Goal: Check status: Check status

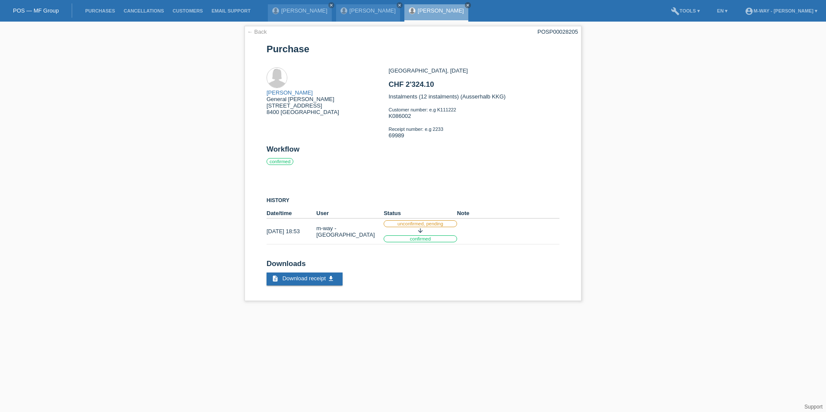
click at [103, 14] on li "Purchases" at bounding box center [100, 11] width 38 height 22
click at [104, 8] on li "Purchases" at bounding box center [100, 11] width 38 height 22
click at [104, 11] on link "Purchases" at bounding box center [100, 10] width 38 height 5
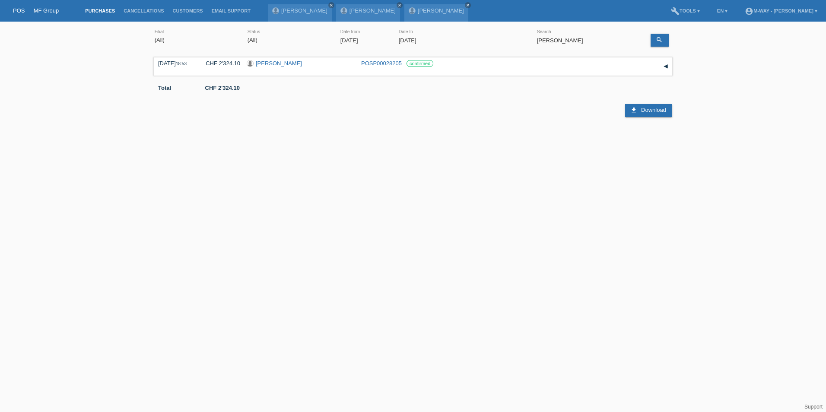
click at [365, 41] on input "[DATE]" at bounding box center [366, 40] width 52 height 11
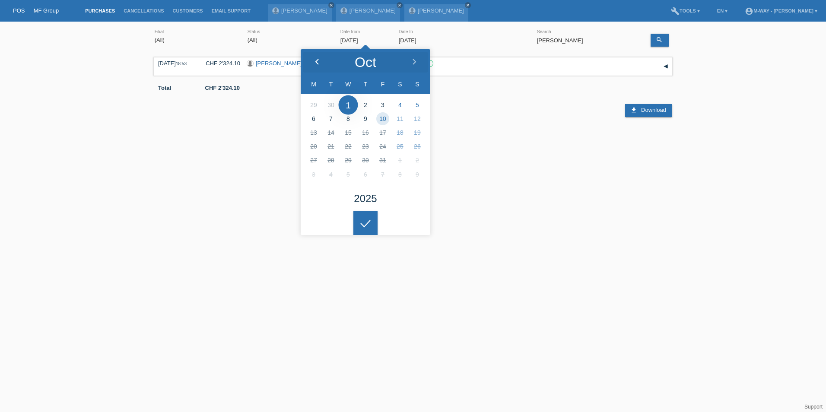
click at [314, 58] on div at bounding box center [317, 62] width 32 height 26
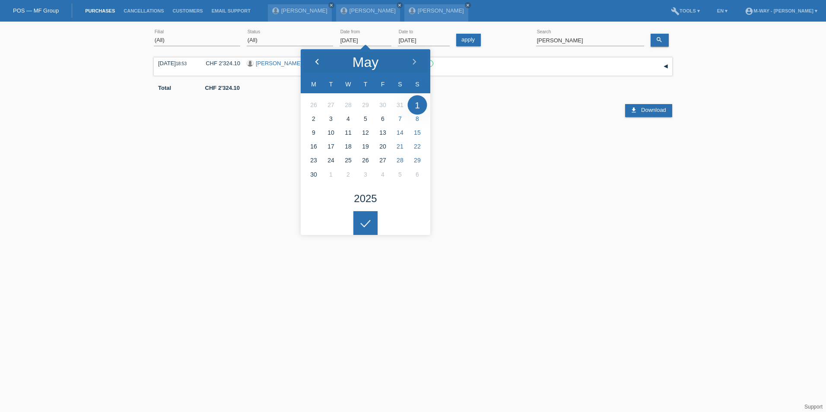
click at [314, 58] on div at bounding box center [317, 62] width 32 height 26
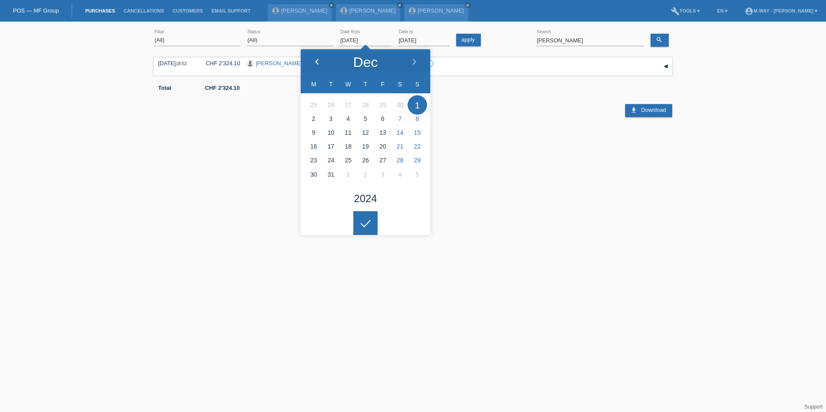
click at [314, 58] on div at bounding box center [317, 62] width 32 height 26
type input "04.11.2024"
drag, startPoint x: 362, startPoint y: 222, endPoint x: 440, endPoint y: 148, distance: 107.6
click at [365, 222] on icon at bounding box center [366, 224] width 14 height 8
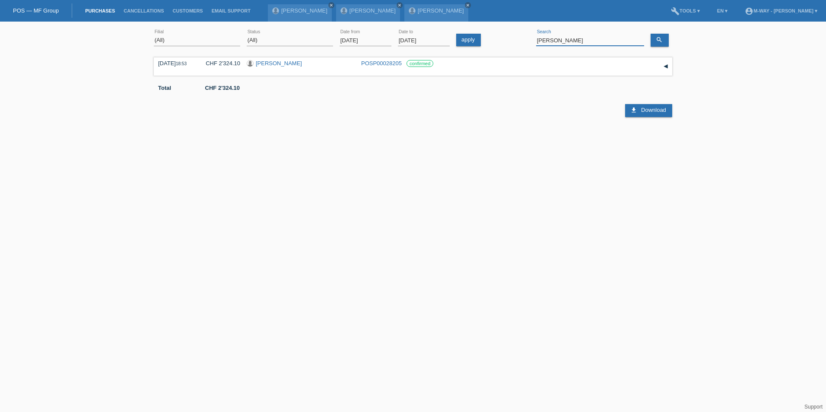
click at [552, 43] on input "lüthi" at bounding box center [590, 40] width 108 height 11
type input "horat"
click at [569, 39] on input "horat" at bounding box center [590, 40] width 108 height 11
click at [659, 43] on icon "search" at bounding box center [659, 39] width 7 height 7
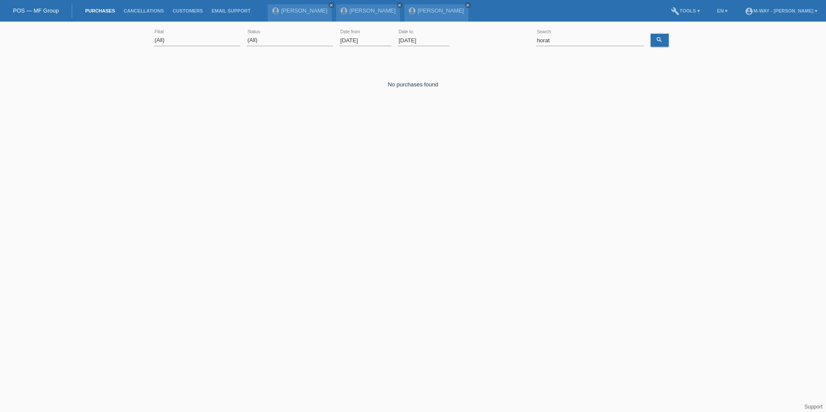
click at [435, 142] on html "POS — MF Group Purchases Cancellations Customers Email Support [PERSON_NAME]" at bounding box center [413, 71] width 826 height 142
